Goal: Transaction & Acquisition: Purchase product/service

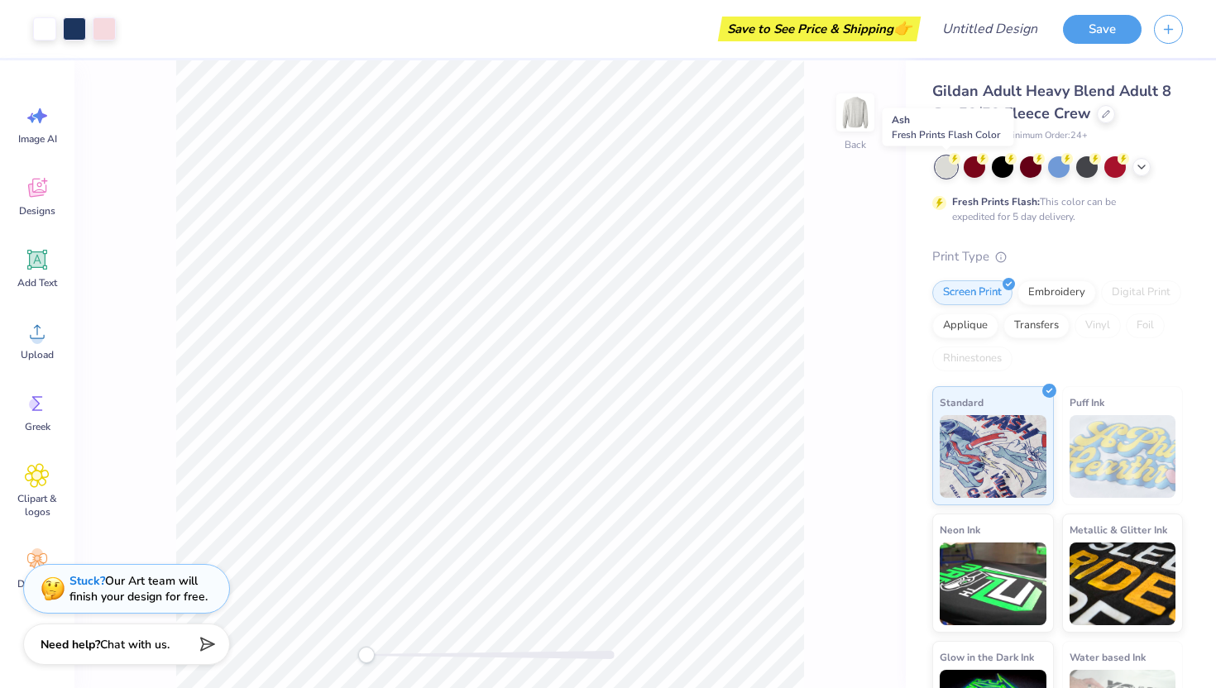
click at [945, 171] on div at bounding box center [947, 167] width 22 height 22
click at [1139, 162] on icon at bounding box center [1141, 165] width 13 height 13
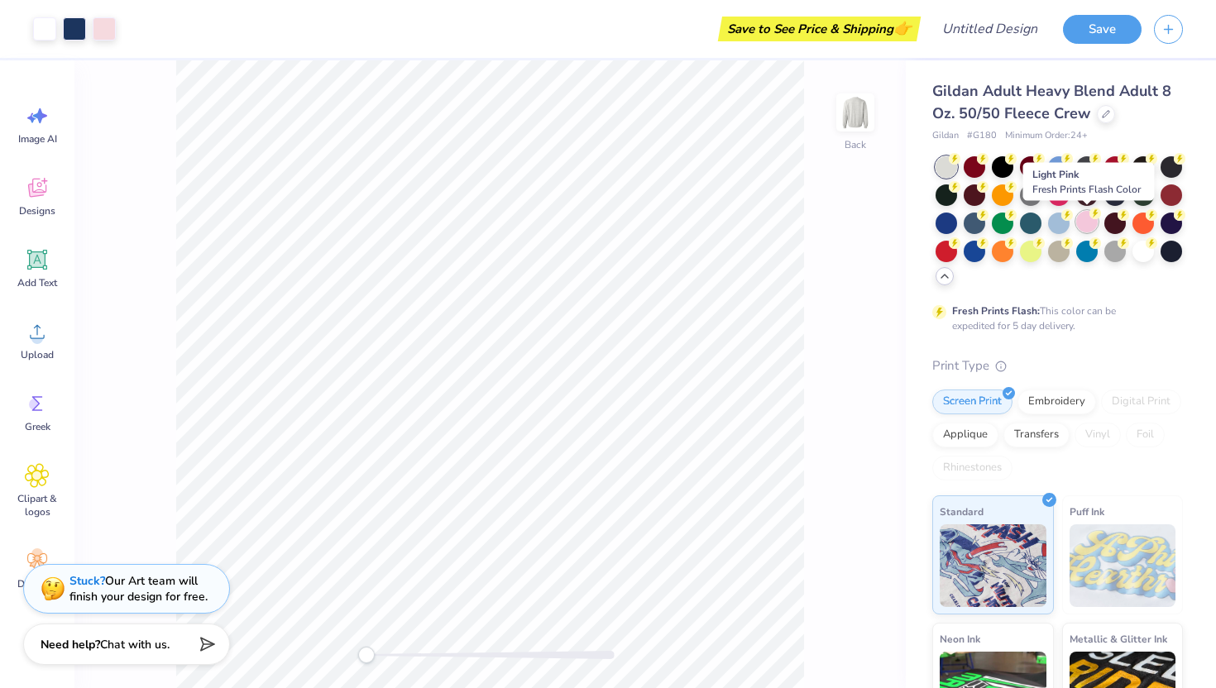
click at [1087, 222] on div at bounding box center [1088, 222] width 22 height 22
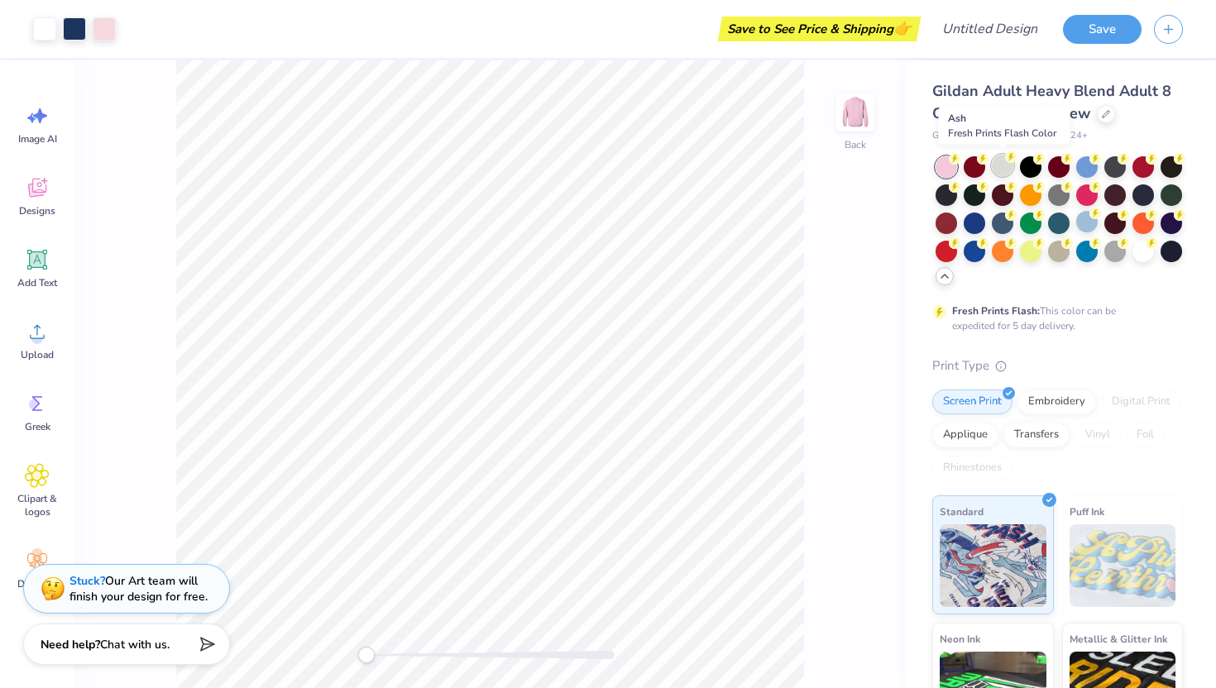
click at [1007, 167] on div at bounding box center [1003, 166] width 22 height 22
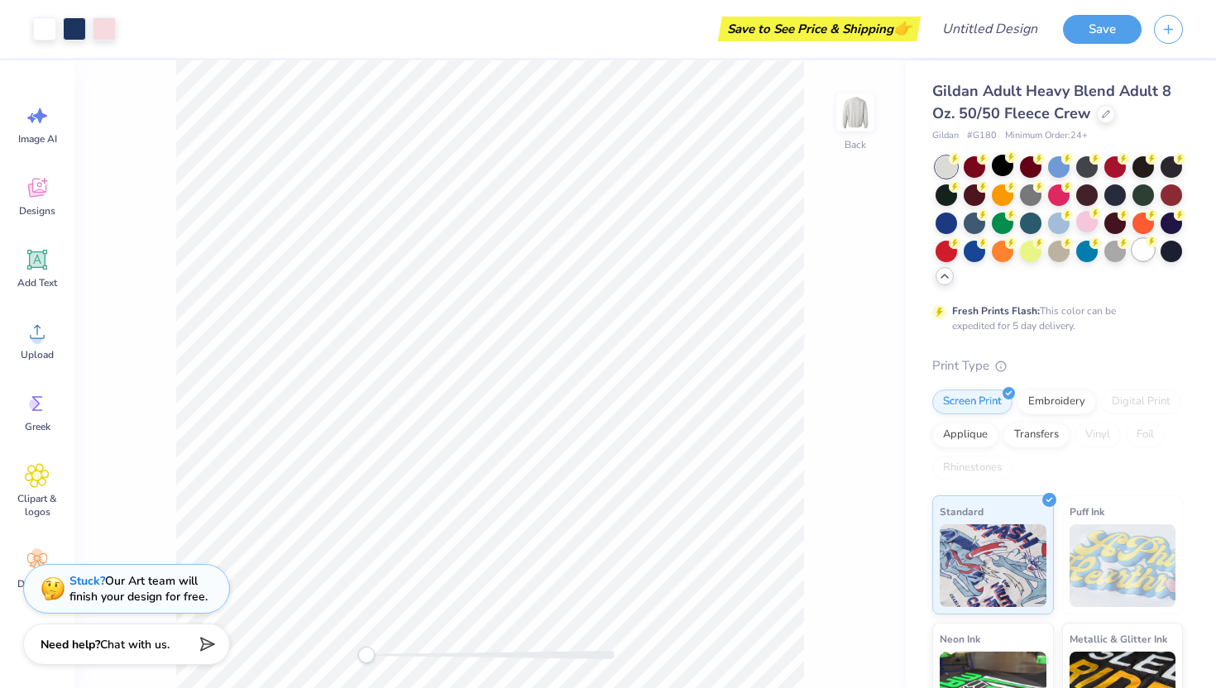
click at [1148, 254] on div at bounding box center [1144, 250] width 22 height 22
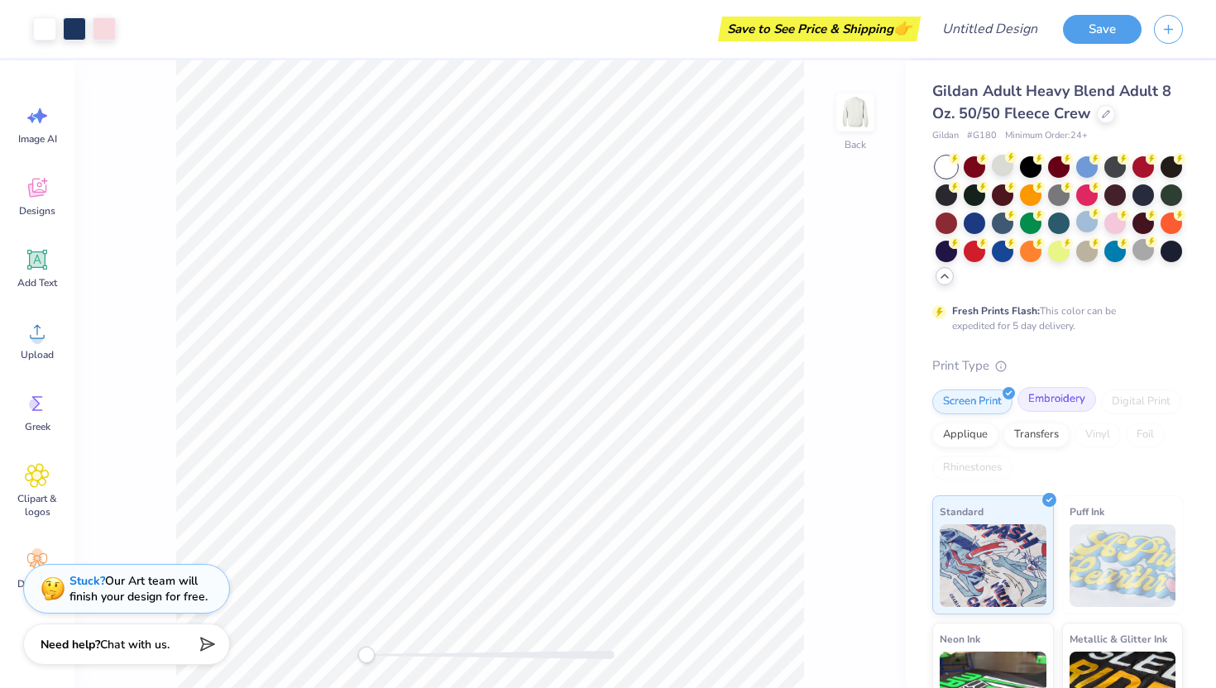
click at [1049, 402] on div "Embroidery" at bounding box center [1057, 399] width 79 height 25
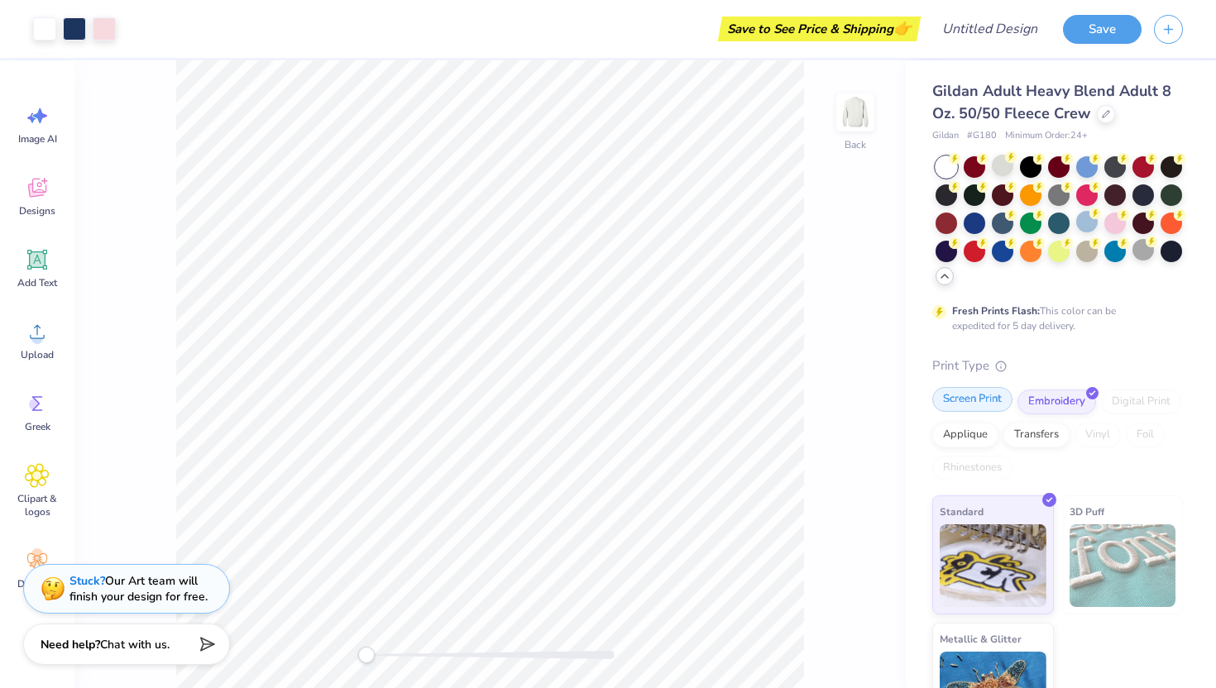
click at [982, 411] on div "Screen Print" at bounding box center [973, 399] width 80 height 25
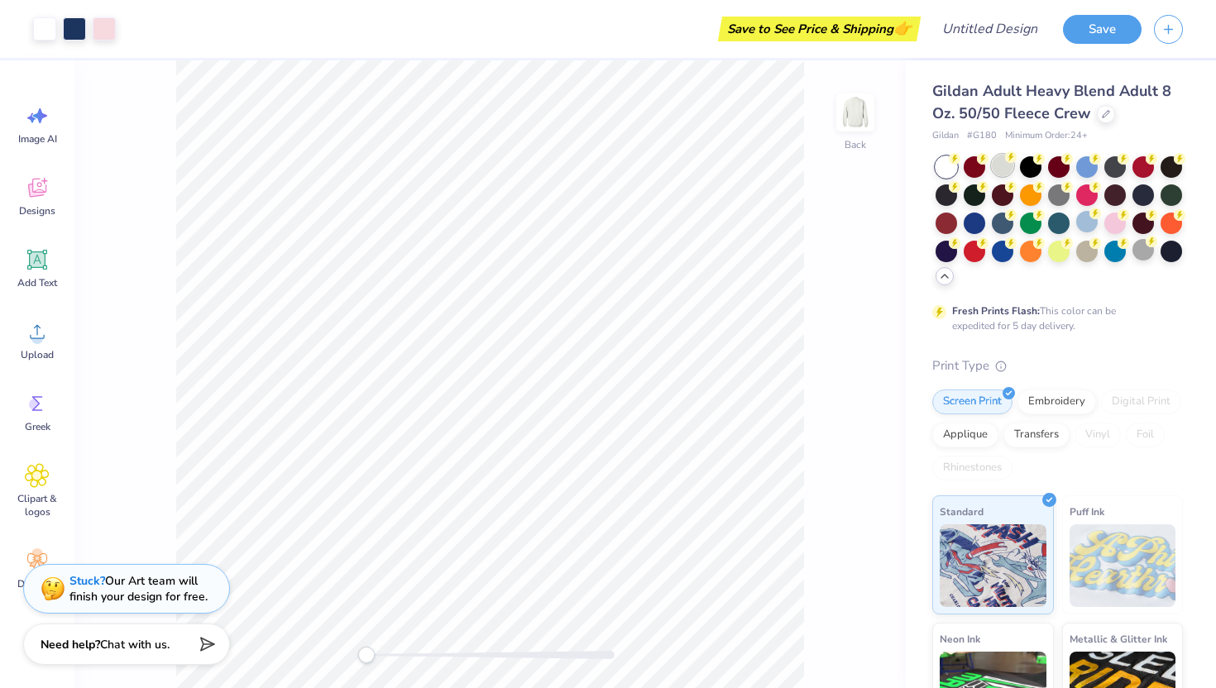
click at [1004, 175] on div at bounding box center [1003, 166] width 22 height 22
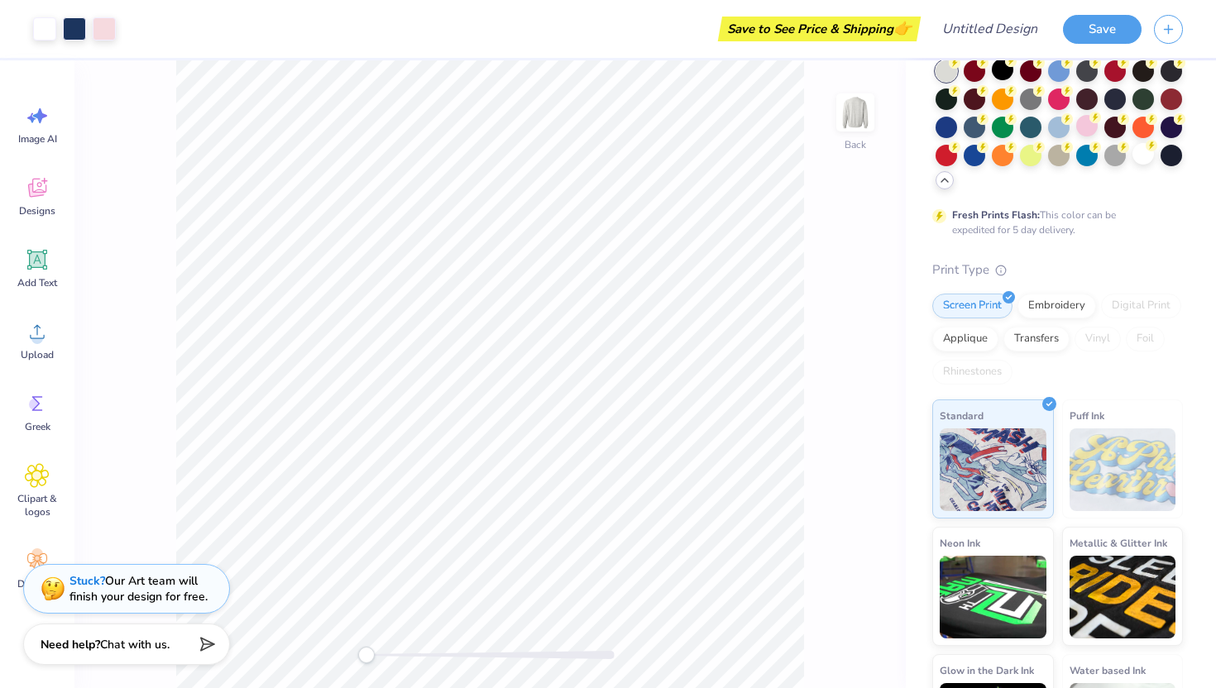
scroll to position [181, 0]
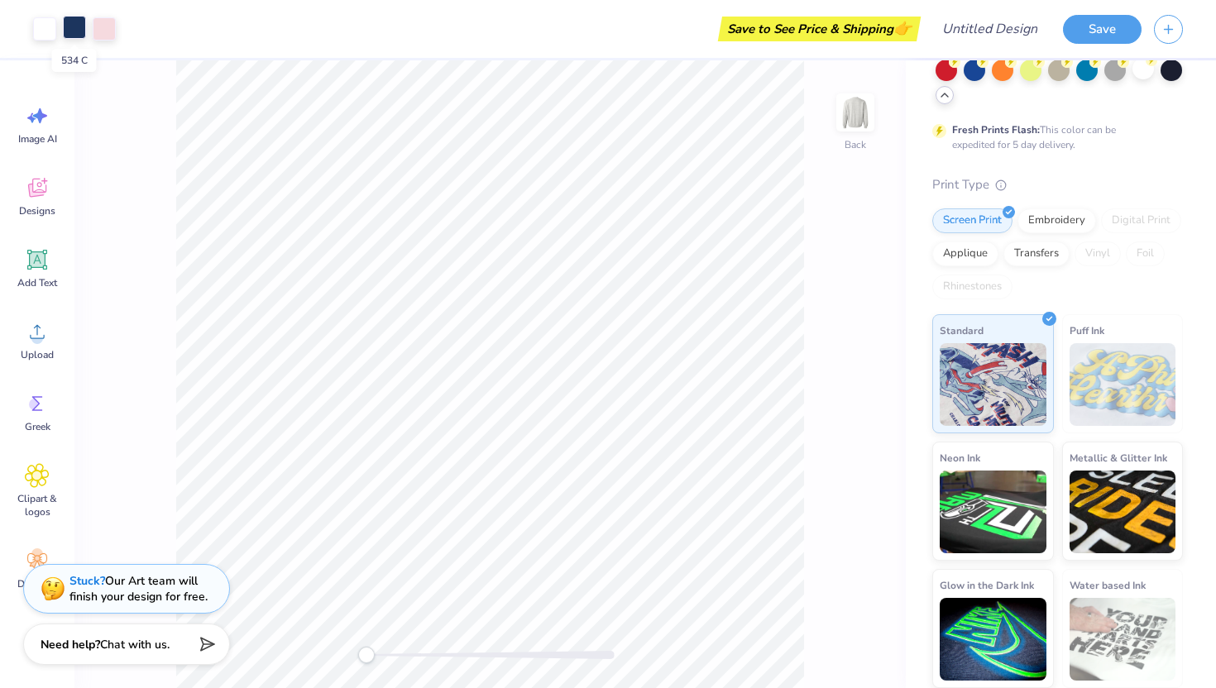
click at [74, 32] on div at bounding box center [74, 27] width 23 height 23
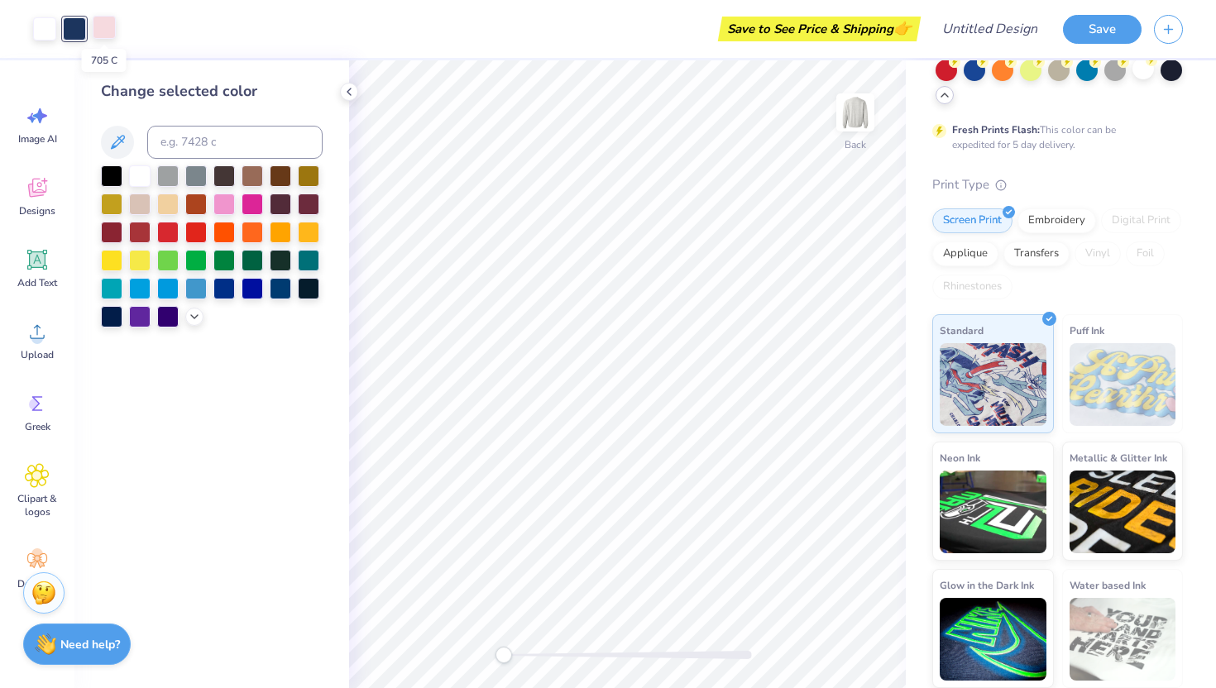
click at [96, 29] on div at bounding box center [104, 27] width 23 height 23
click at [226, 205] on div at bounding box center [224, 203] width 22 height 22
click at [222, 206] on div at bounding box center [224, 203] width 22 height 22
click at [72, 19] on div at bounding box center [74, 27] width 23 height 23
click at [139, 177] on div at bounding box center [140, 175] width 22 height 22
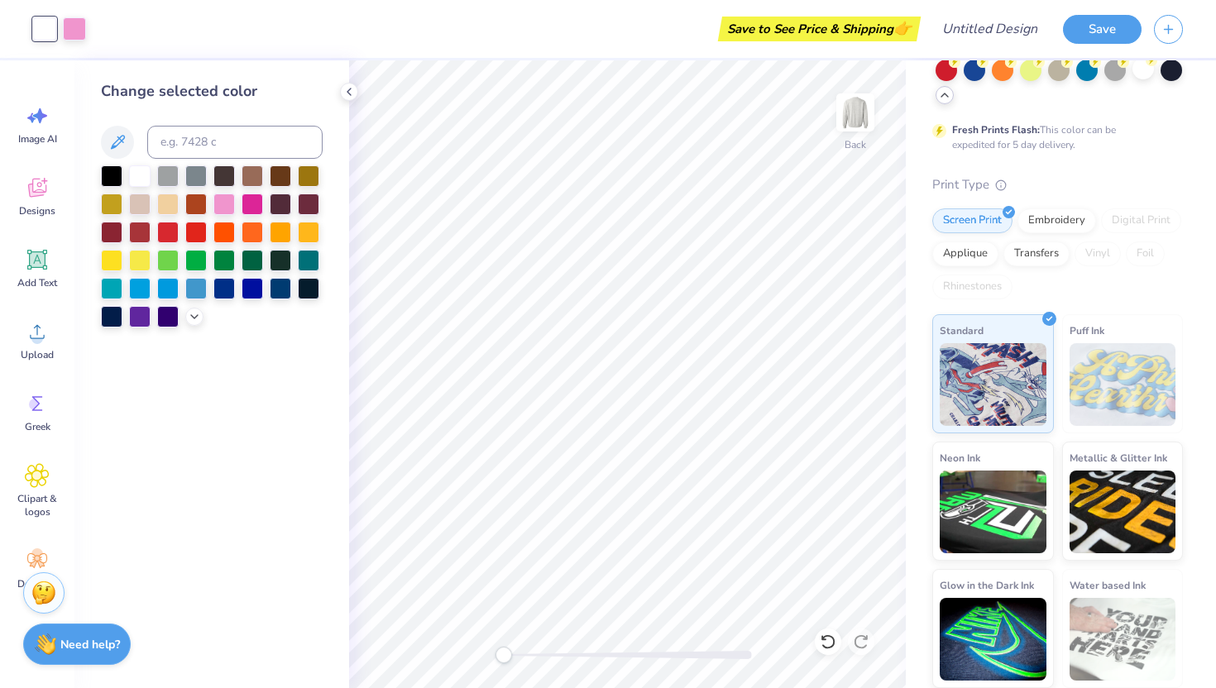
click at [12, 30] on div "Art colors" at bounding box center [43, 29] width 86 height 58
click at [161, 179] on div at bounding box center [168, 175] width 22 height 22
click at [104, 172] on div at bounding box center [112, 175] width 22 height 22
click at [129, 172] on div at bounding box center [140, 175] width 22 height 22
click at [101, 28] on div "Save to See Price & Shipping 👉" at bounding box center [507, 29] width 818 height 58
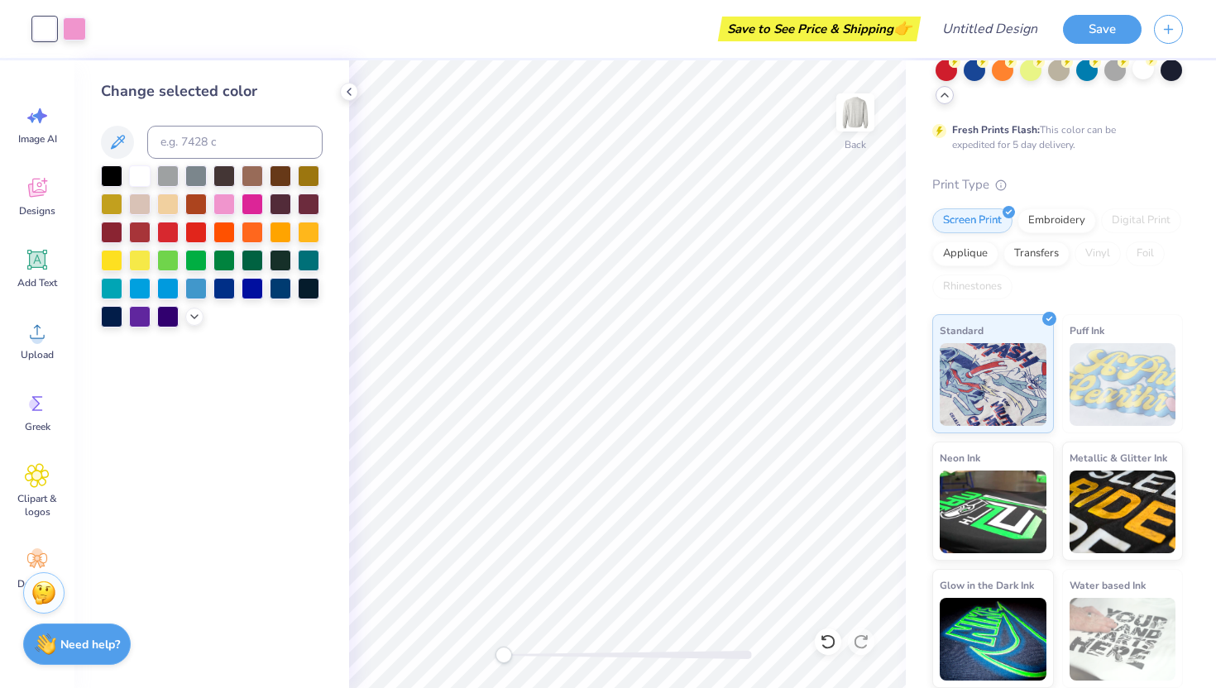
click at [14, 29] on div "Art colors" at bounding box center [43, 29] width 86 height 58
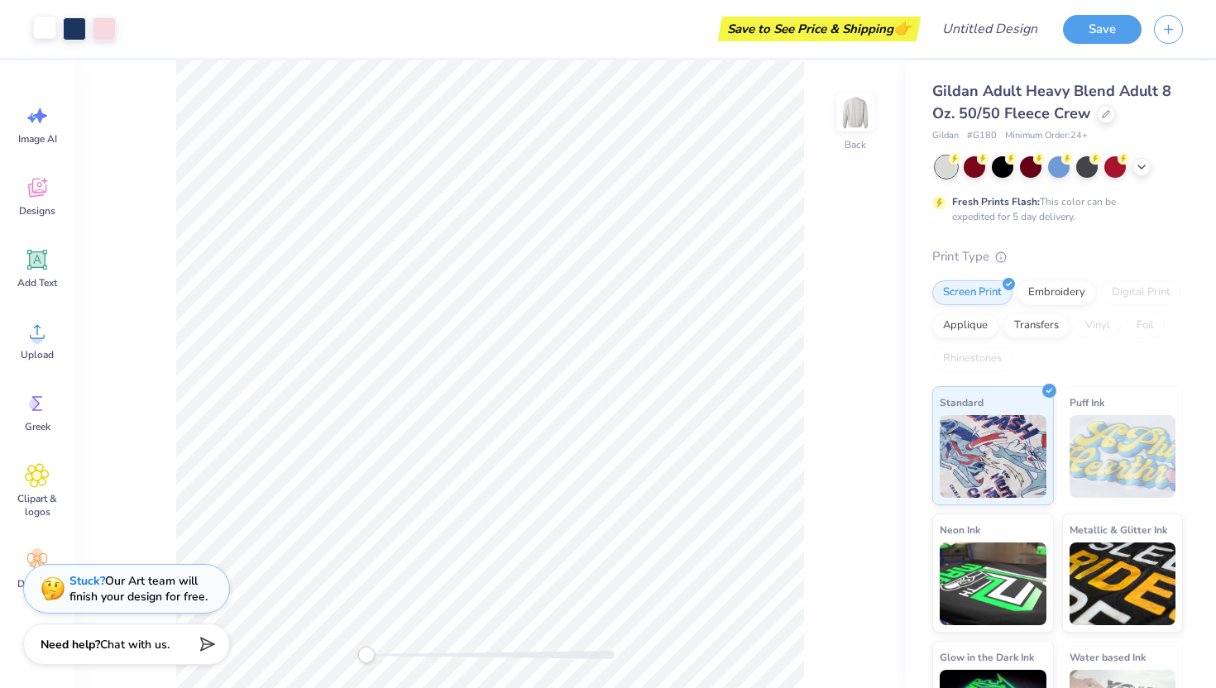
click at [44, 36] on div at bounding box center [44, 27] width 23 height 23
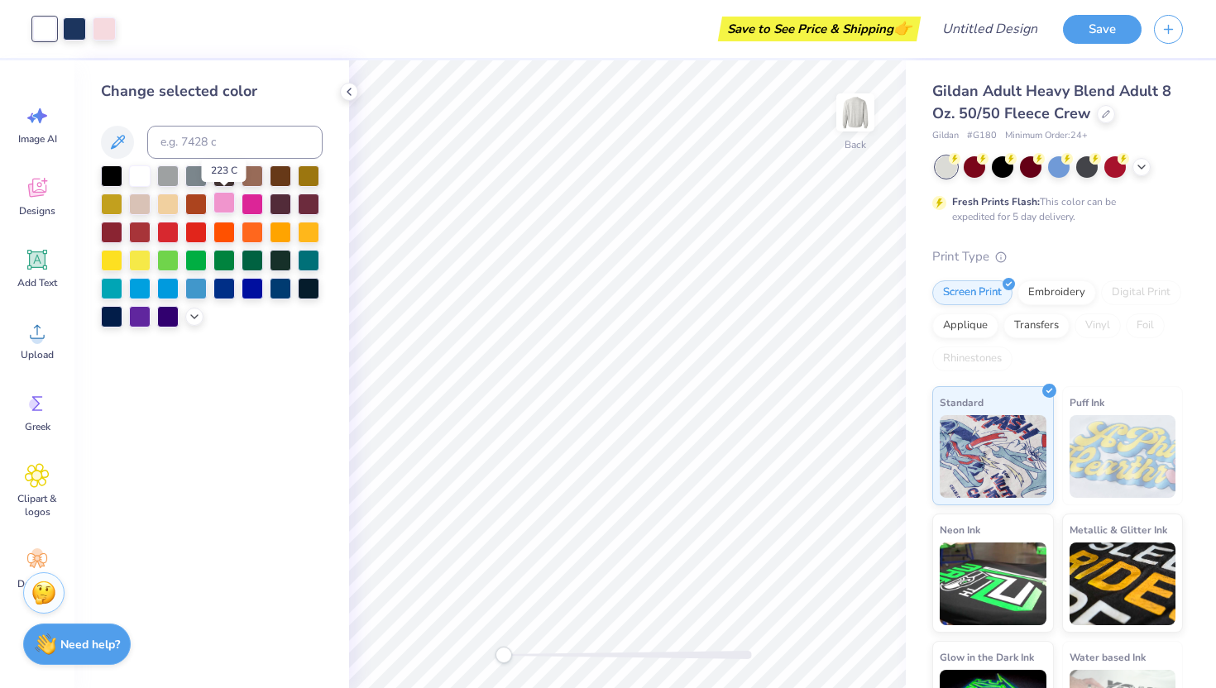
click at [226, 203] on div at bounding box center [224, 203] width 22 height 22
click at [166, 307] on div at bounding box center [168, 316] width 22 height 22
click at [139, 167] on div at bounding box center [140, 175] width 22 height 22
